Goal: Task Accomplishment & Management: Manage account settings

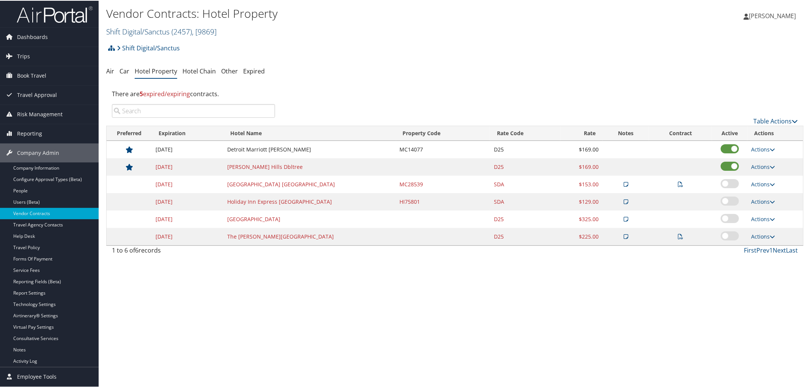
click at [169, 31] on link "Shift Digital/Sanctus ( 2457 ) , [ 9869 ]" at bounding box center [161, 31] width 110 height 10
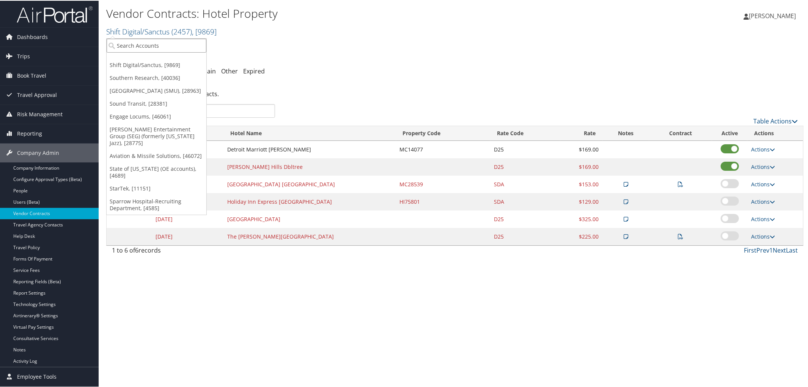
click at [179, 47] on input "search" at bounding box center [157, 45] width 100 height 14
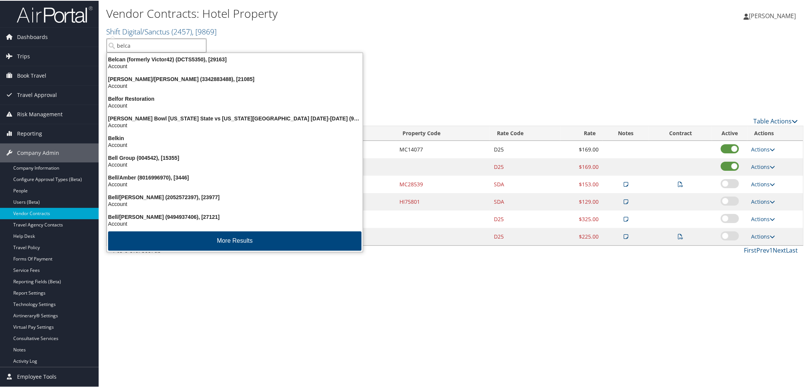
type input "belcan"
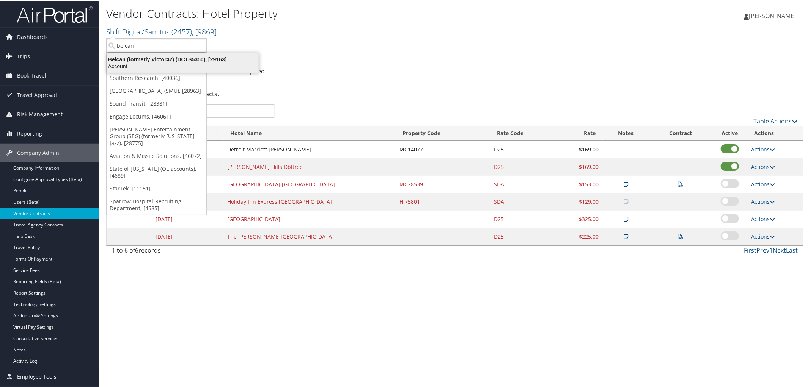
click at [199, 61] on div "Belcan (formerly Victor42) (DCTS5350), [29163]" at bounding box center [182, 58] width 161 height 7
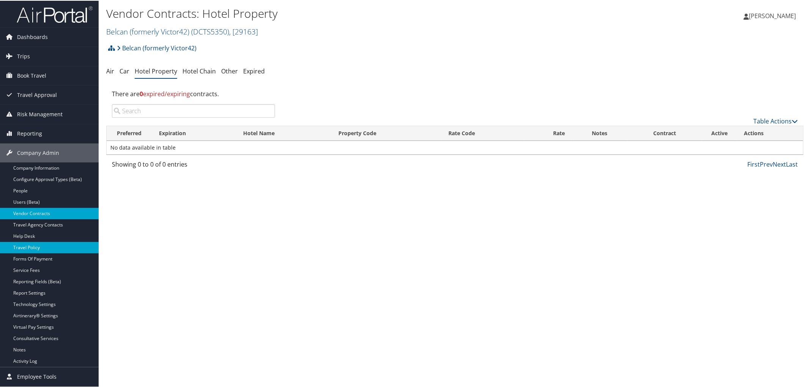
click at [68, 248] on link "Travel Policy" at bounding box center [49, 247] width 99 height 11
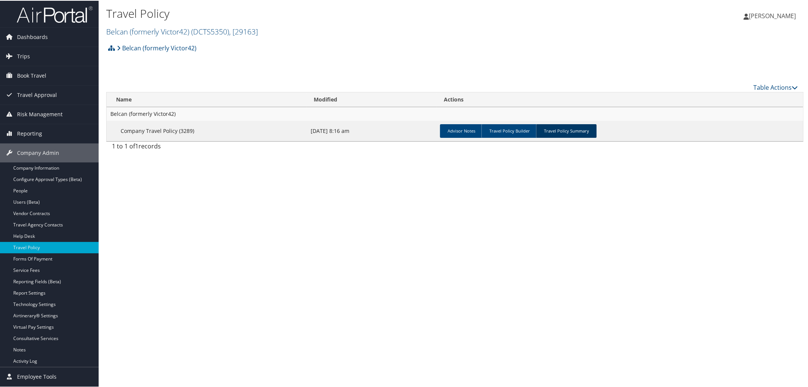
click at [568, 128] on link "Travel Policy Summary" at bounding box center [566, 131] width 61 height 14
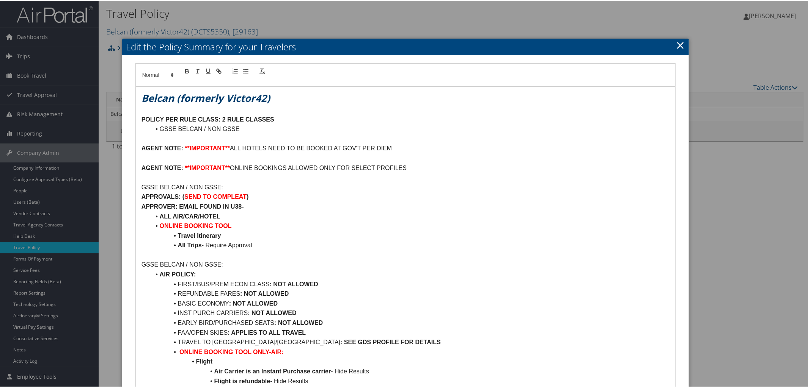
click at [677, 45] on link "×" at bounding box center [680, 44] width 9 height 15
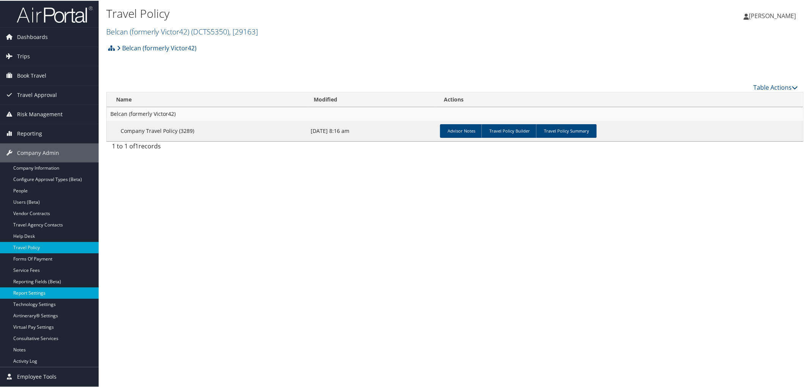
click at [45, 293] on link "Report Settings" at bounding box center [49, 292] width 99 height 11
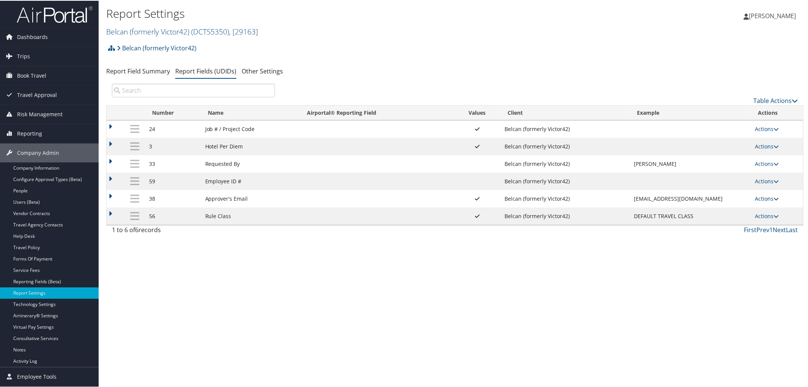
click at [776, 198] on icon at bounding box center [775, 198] width 5 height 5
click at [736, 215] on link "Update Report Field Values" at bounding box center [734, 211] width 82 height 13
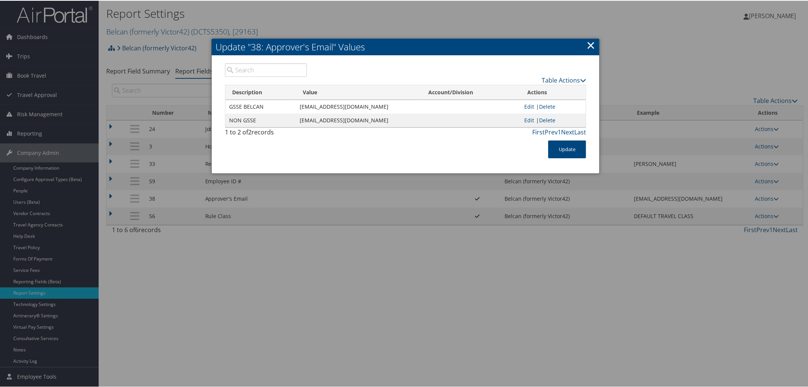
click at [593, 41] on link "×" at bounding box center [590, 44] width 9 height 15
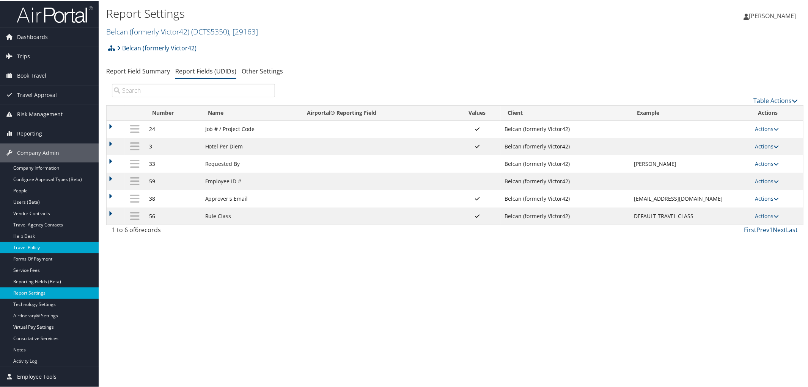
click at [45, 246] on link "Travel Policy" at bounding box center [49, 247] width 99 height 11
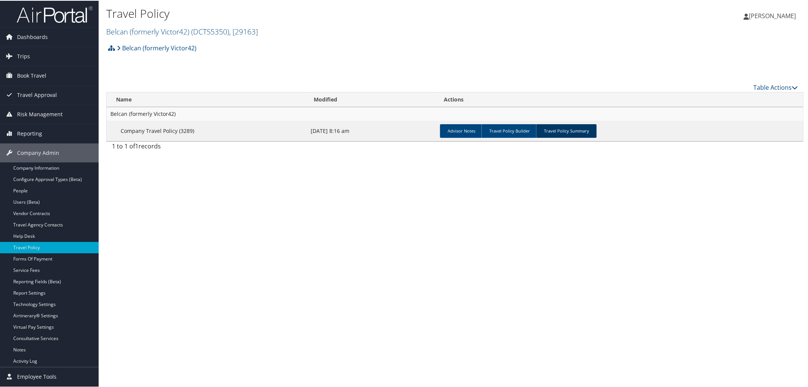
click at [566, 136] on link "Travel Policy Summary" at bounding box center [566, 131] width 61 height 14
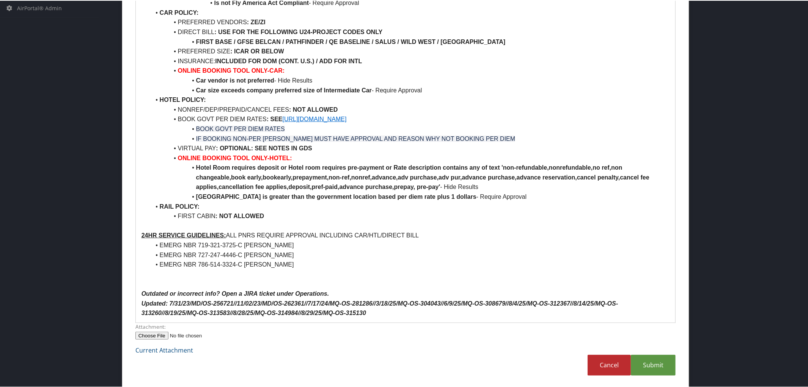
scroll to position [391, 0]
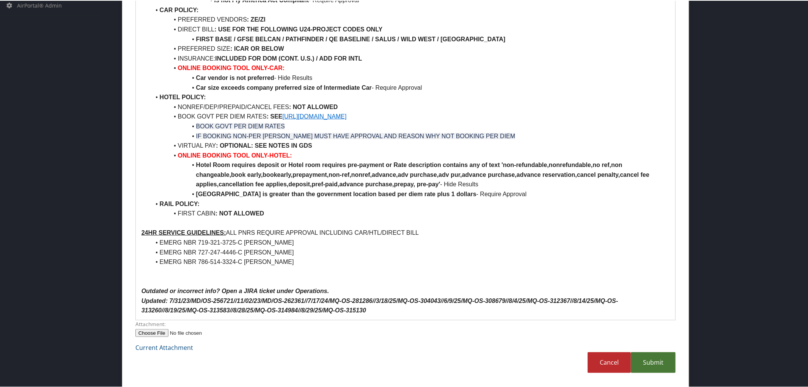
click at [651, 358] on link "Submit" at bounding box center [652, 362] width 45 height 21
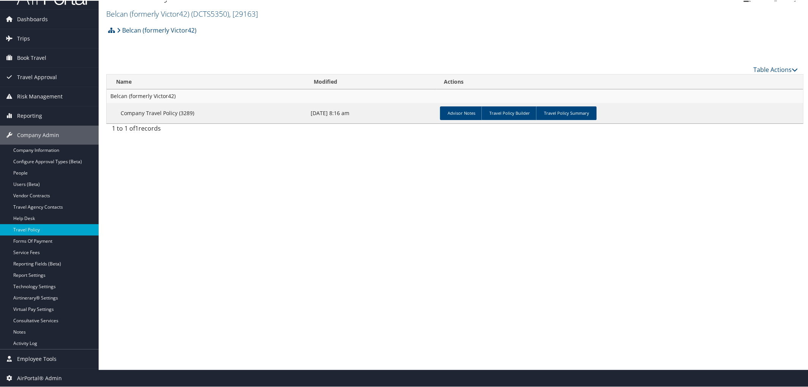
scroll to position [0, 0]
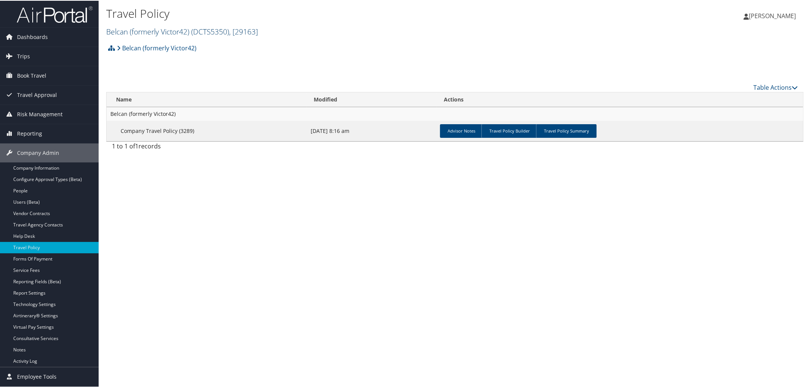
click at [162, 27] on link "Belcan (formerly Victor42) ( DCTS5350 ) , [ 29163 ]" at bounding box center [182, 31] width 152 height 10
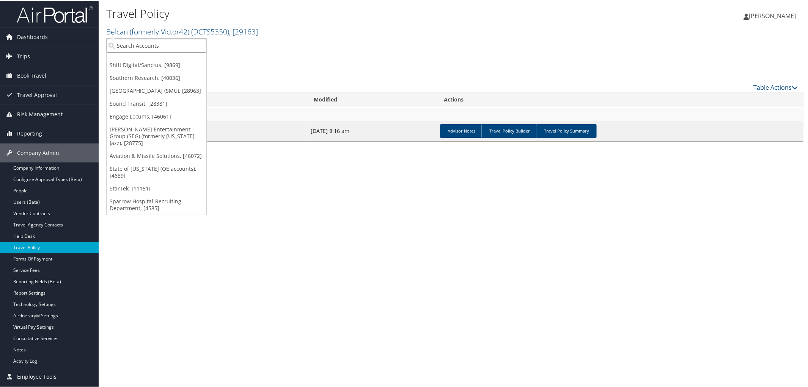
click at [137, 48] on input "search" at bounding box center [157, 45] width 100 height 14
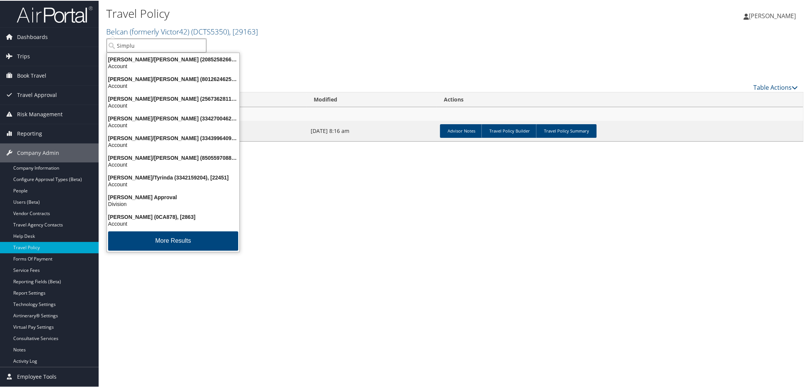
type input "Simplus"
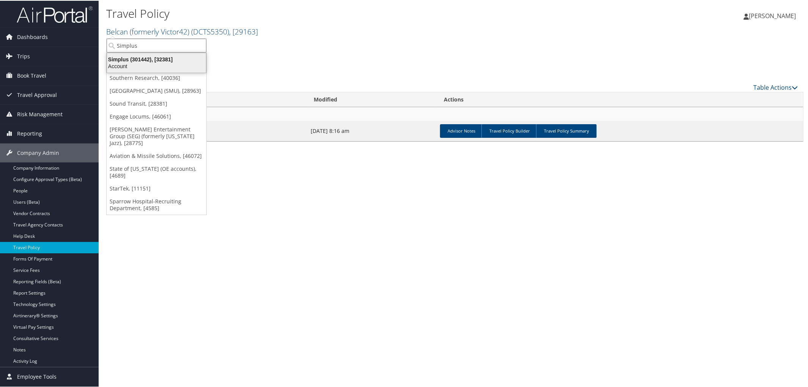
click at [143, 58] on div "Simplus (301442), [32381]" at bounding box center [156, 58] width 108 height 7
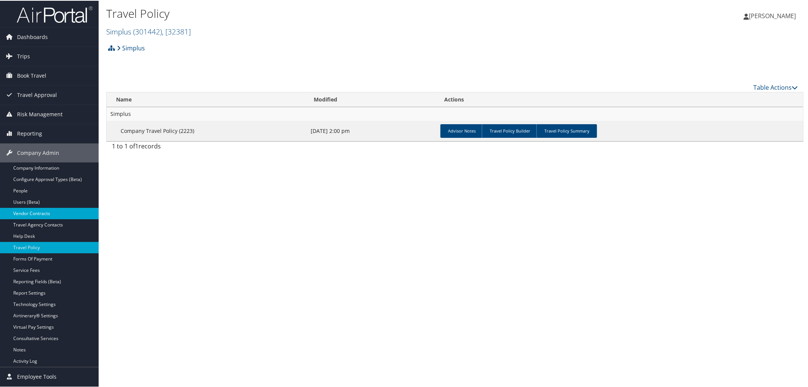
click at [38, 212] on link "Vendor Contracts" at bounding box center [49, 212] width 99 height 11
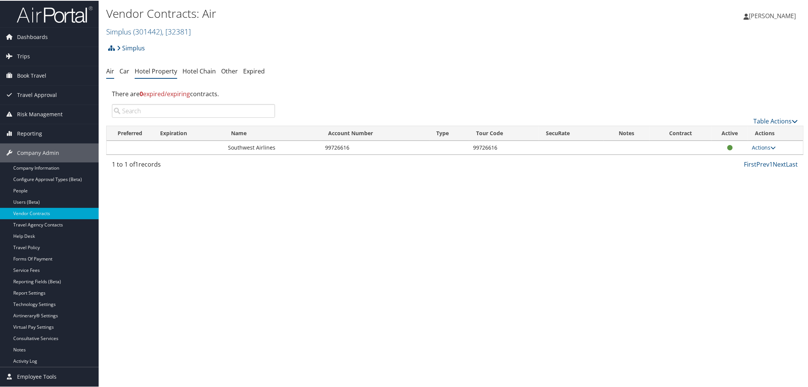
click at [151, 69] on link "Hotel Property" at bounding box center [156, 70] width 42 height 8
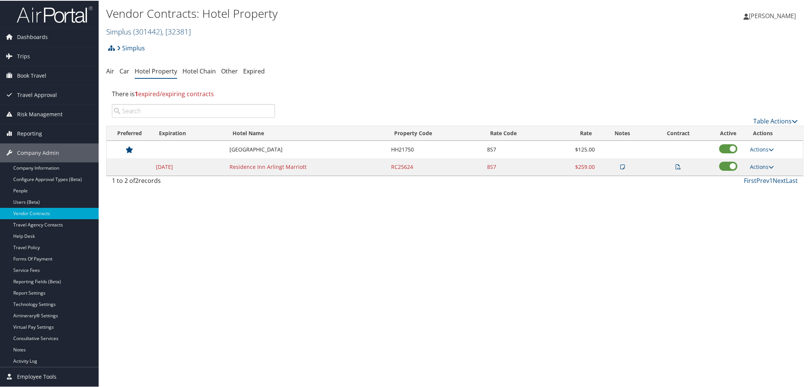
click at [144, 30] on span "( 301442 )" at bounding box center [147, 31] width 29 height 10
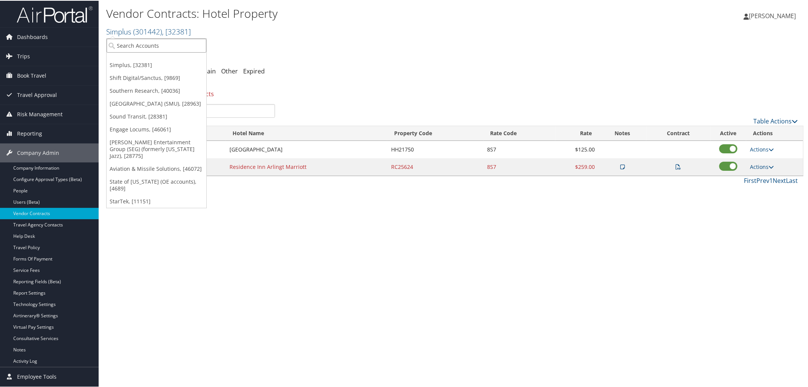
click at [142, 44] on input "search" at bounding box center [157, 45] width 100 height 14
type input "SME Industries"
click at [151, 60] on div "SME Industries (044504), [85]" at bounding box center [156, 58] width 108 height 7
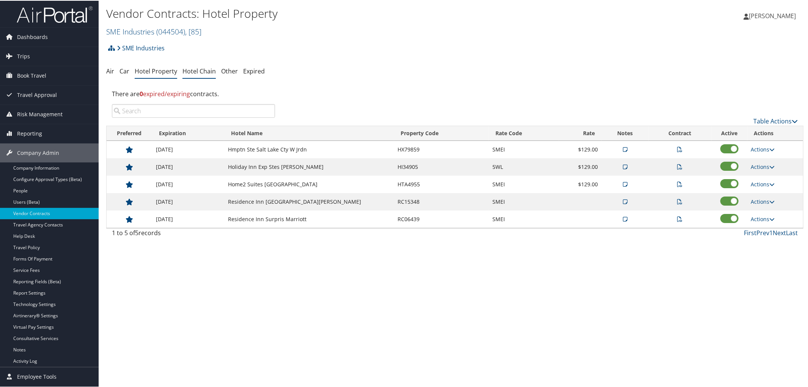
click at [193, 70] on link "Hotel Chain" at bounding box center [198, 70] width 33 height 8
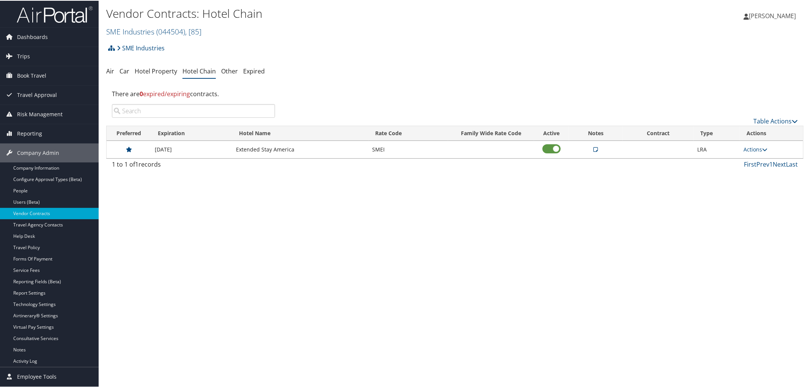
click at [595, 146] on td "Rates tested 4/23/25; EA-EXTENDED STAY PROPS USE /CD-11040601 for direct billin…" at bounding box center [596, 148] width 54 height 17
click at [593, 149] on icon at bounding box center [595, 148] width 5 height 5
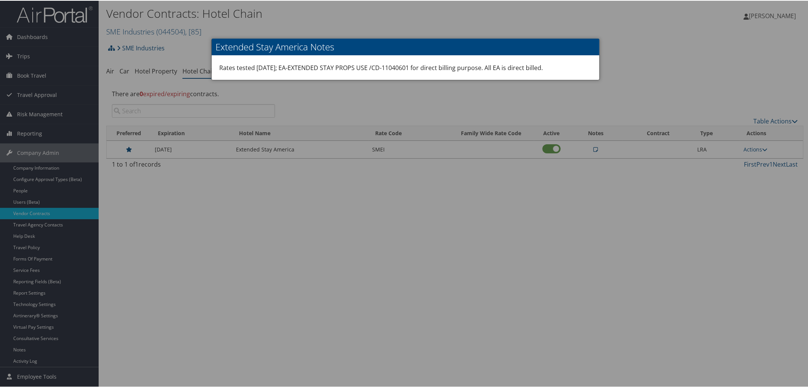
click at [358, 189] on div at bounding box center [405, 193] width 811 height 387
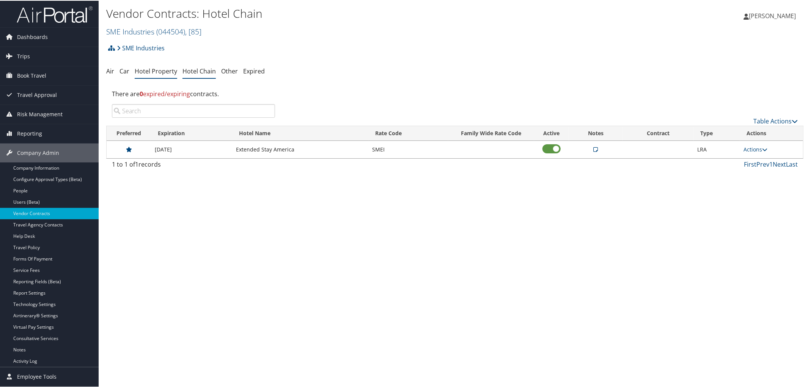
click at [156, 71] on link "Hotel Property" at bounding box center [156, 70] width 42 height 8
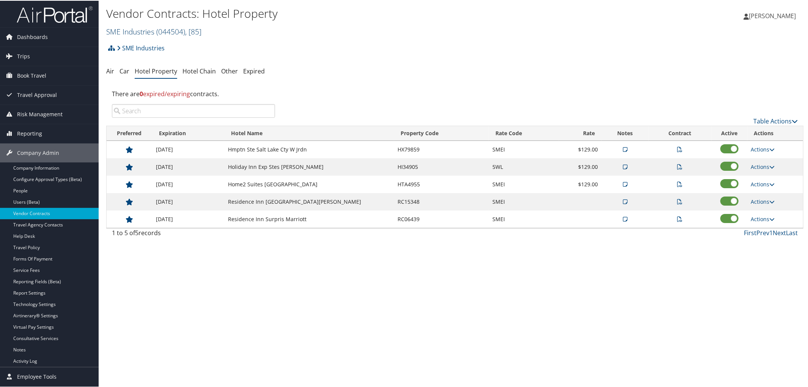
click at [166, 31] on span "( 044504 )" at bounding box center [170, 31] width 29 height 10
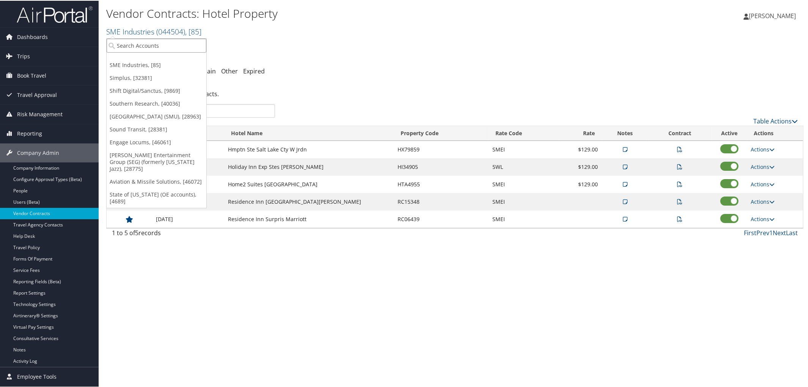
click at [156, 49] on input "search" at bounding box center [157, 45] width 100 height 14
type input "Sepro"
click at [163, 63] on div "Account" at bounding box center [156, 65] width 108 height 7
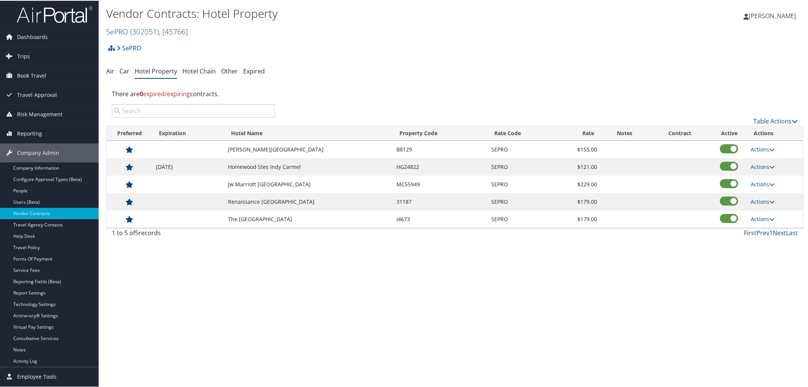
click at [136, 29] on span "( 302051 )" at bounding box center [144, 31] width 29 height 10
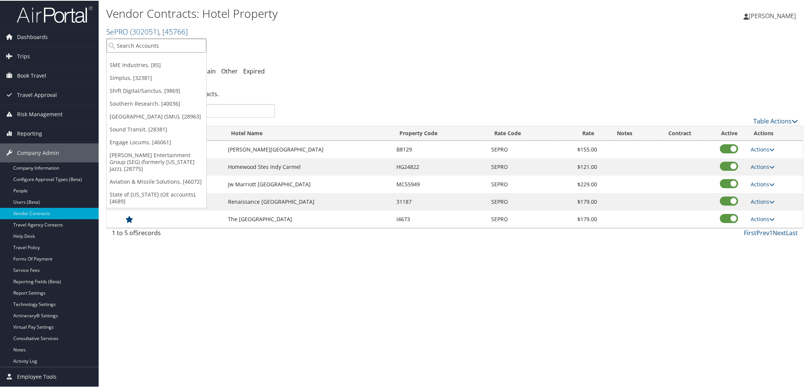
click at [145, 44] on input "search" at bounding box center [157, 45] width 100 height 14
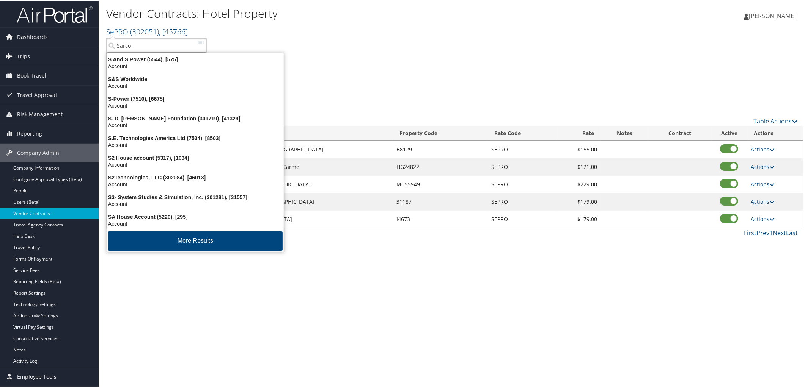
type input "Sarcos"
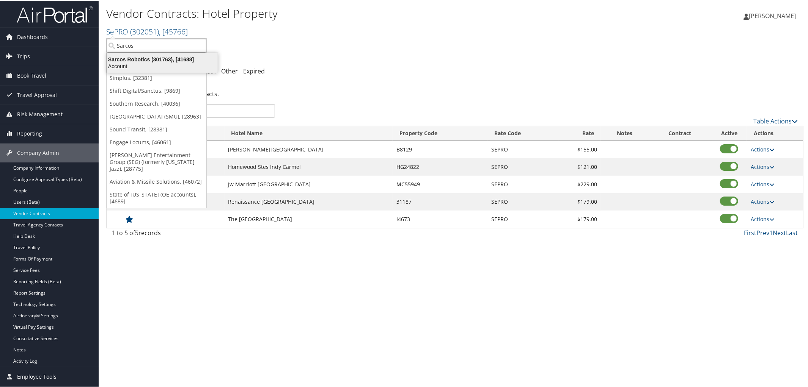
click at [152, 58] on div "Sarcos Robotics (301763), [41688]" at bounding box center [162, 58] width 120 height 7
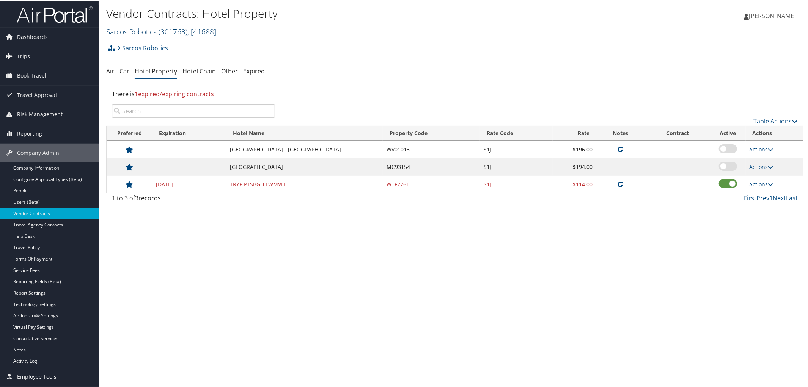
click at [177, 28] on span "( 301763 )" at bounding box center [172, 31] width 29 height 10
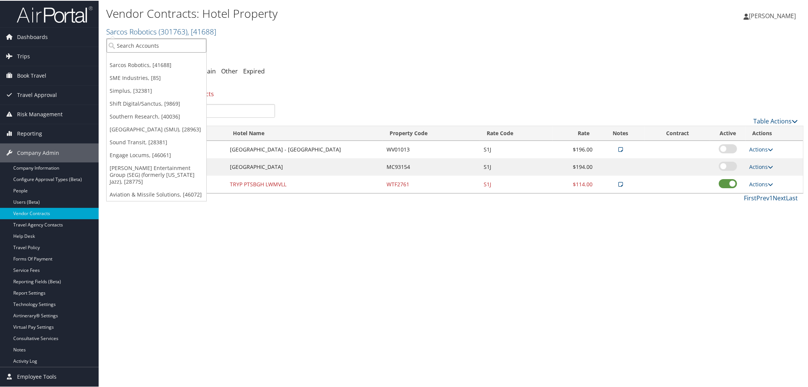
click at [162, 39] on input "search" at bounding box center [157, 45] width 100 height 14
type input "Saprea"
click at [162, 62] on div "Account" at bounding box center [156, 65] width 108 height 7
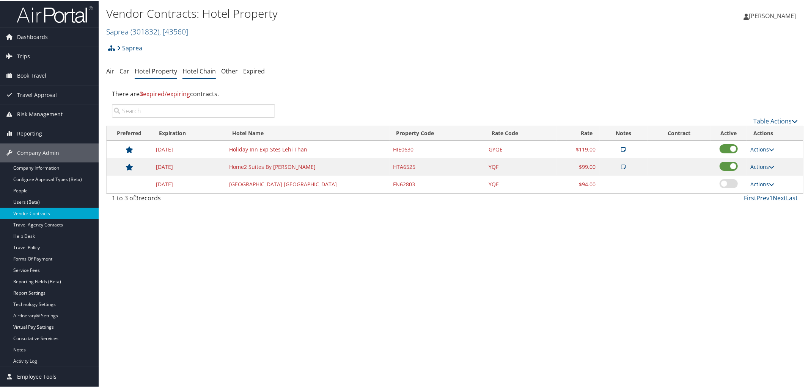
click at [199, 67] on link "Hotel Chain" at bounding box center [198, 70] width 33 height 8
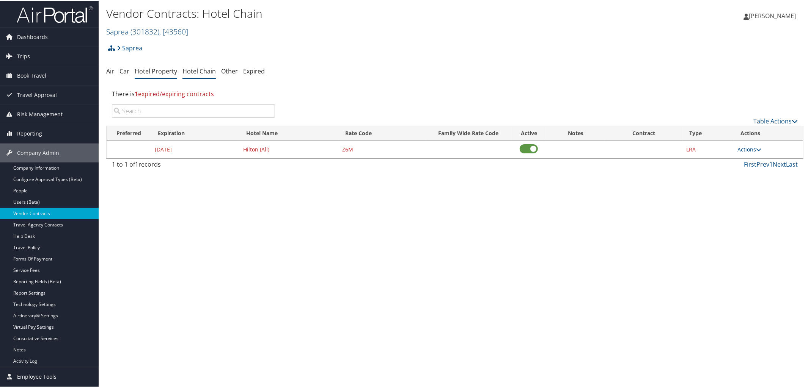
click at [159, 71] on link "Hotel Property" at bounding box center [156, 70] width 42 height 8
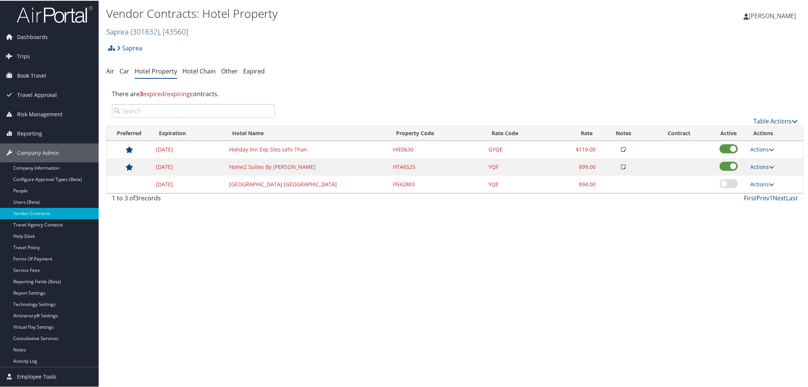
click at [152, 31] on span "( 301832 )" at bounding box center [144, 31] width 29 height 10
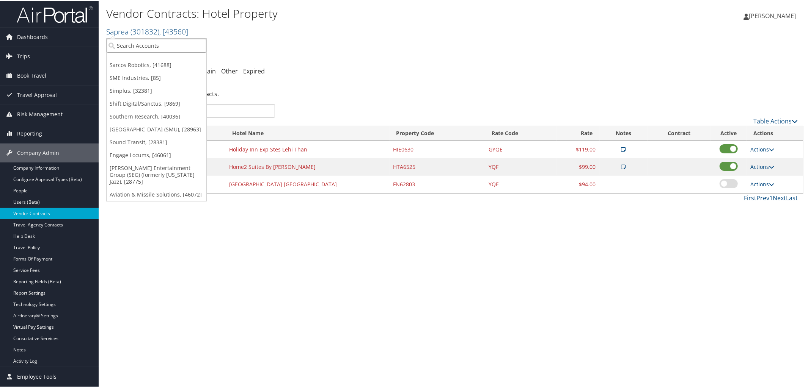
click at [155, 43] on input "search" at bounding box center [157, 45] width 100 height 14
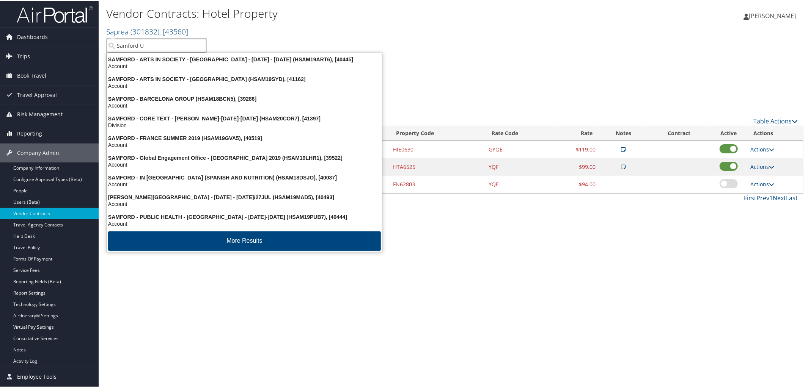
type input "Samford Un"
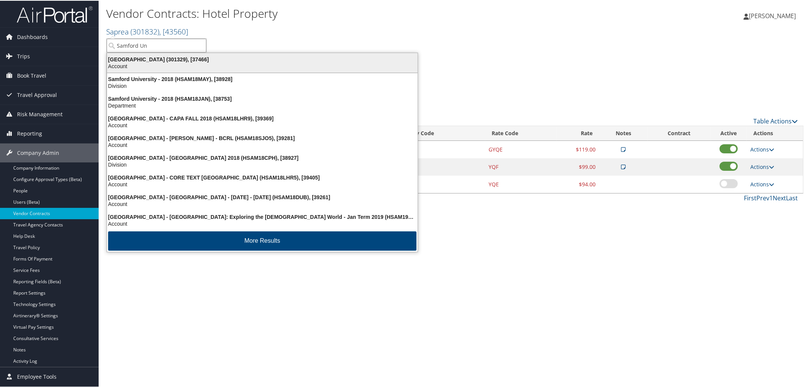
click at [142, 60] on div "Samford University (301329), [37466]" at bounding box center [262, 58] width 320 height 7
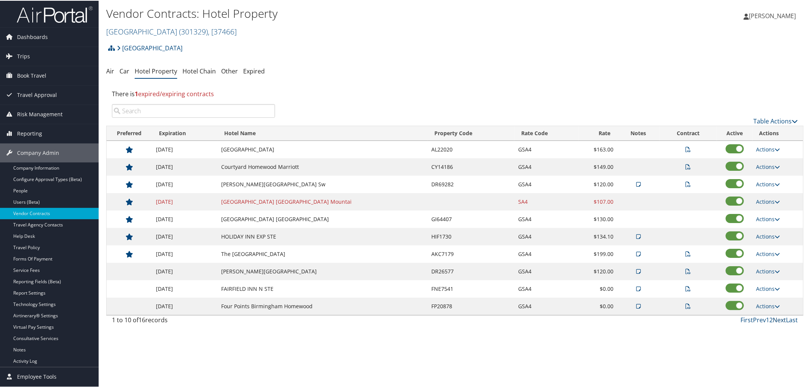
click at [774, 323] on link "Next" at bounding box center [778, 319] width 13 height 8
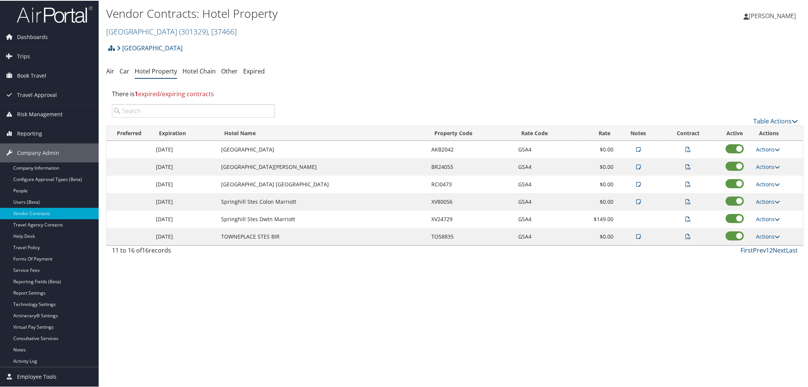
click at [753, 252] on link "Prev" at bounding box center [759, 250] width 13 height 8
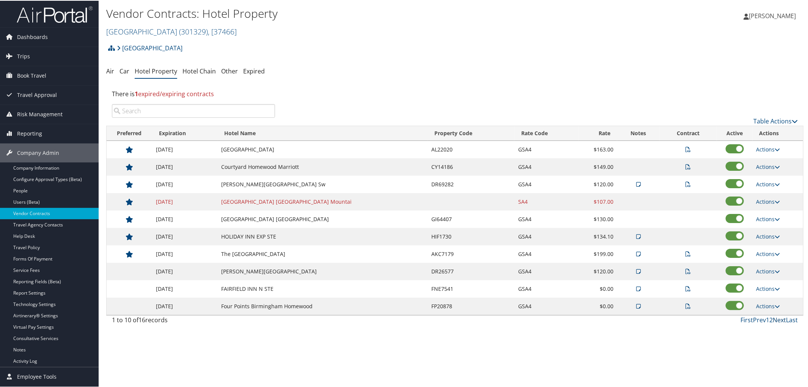
click at [777, 320] on link "Next" at bounding box center [778, 319] width 13 height 8
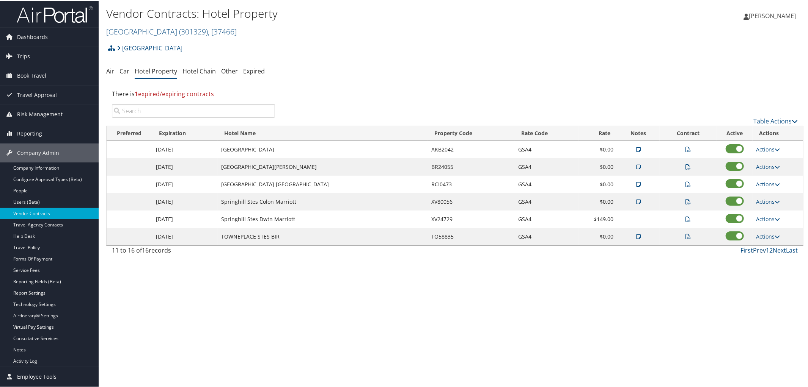
click at [754, 253] on link "Prev" at bounding box center [759, 250] width 13 height 8
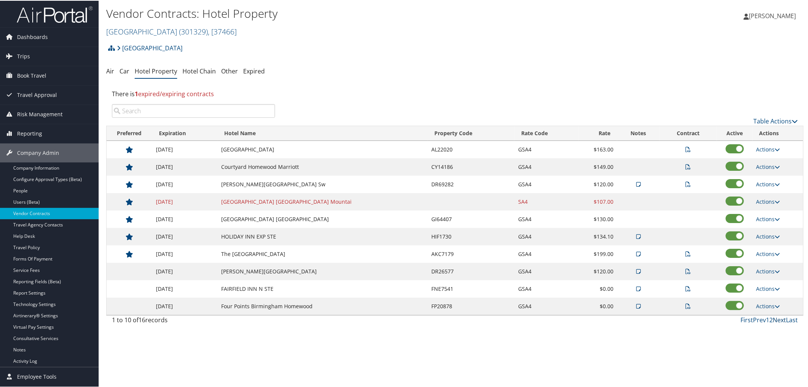
click at [779, 323] on link "Next" at bounding box center [778, 319] width 13 height 8
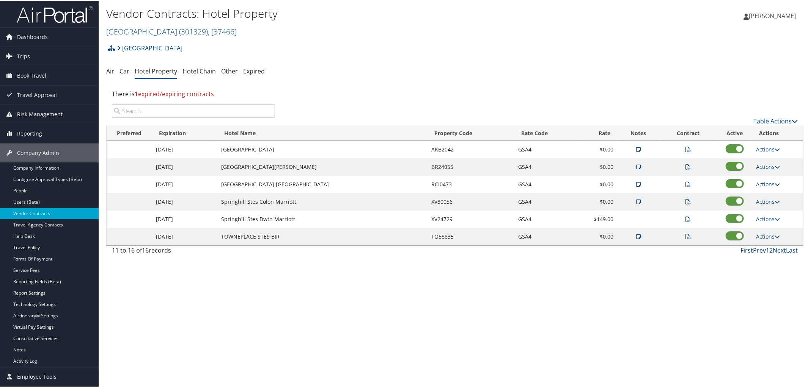
click at [757, 252] on link "Prev" at bounding box center [759, 250] width 13 height 8
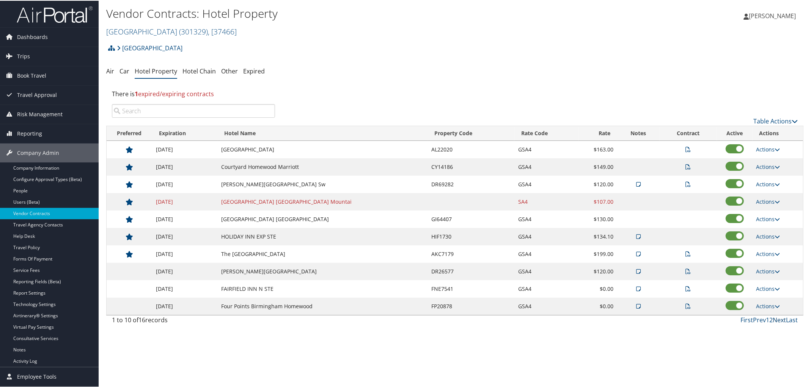
click at [775, 322] on link "Next" at bounding box center [778, 319] width 13 height 8
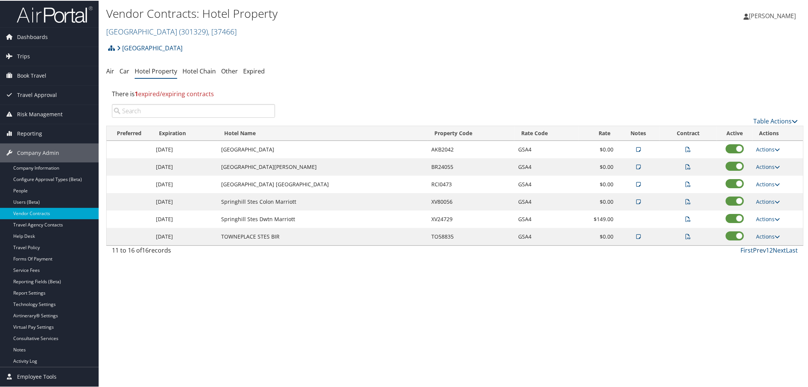
click at [755, 251] on link "Prev" at bounding box center [759, 250] width 13 height 8
